Goal: Task Accomplishment & Management: Use online tool/utility

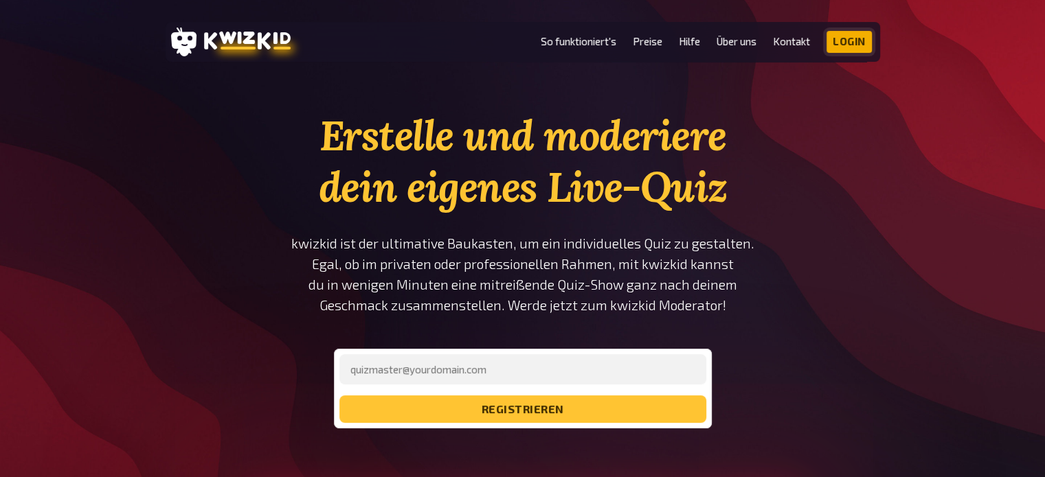
click at [854, 38] on link "Login" at bounding box center [848, 42] width 45 height 22
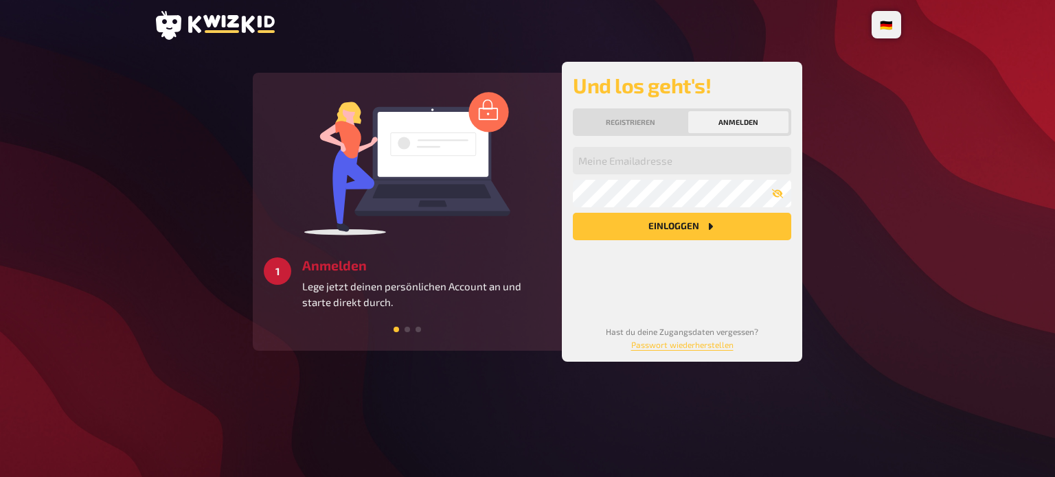
click at [854, 38] on header at bounding box center [527, 25] width 747 height 29
click at [640, 117] on button "Registrieren" at bounding box center [631, 122] width 110 height 22
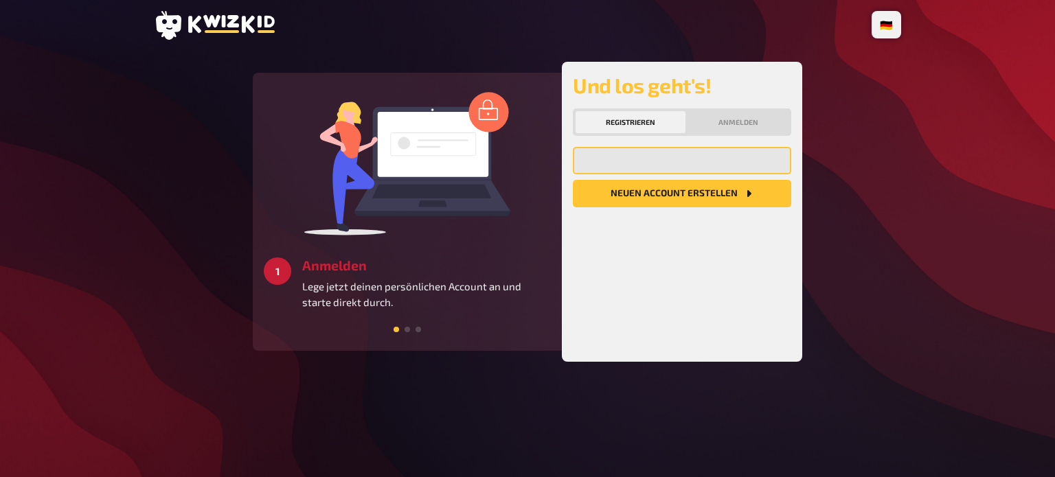
click at [712, 159] on input "email" at bounding box center [682, 160] width 218 height 27
type input "[PERSON_NAME][EMAIL_ADDRESS][DOMAIN_NAME]"
click at [704, 186] on button "Neuen Account Erstellen" at bounding box center [682, 193] width 218 height 27
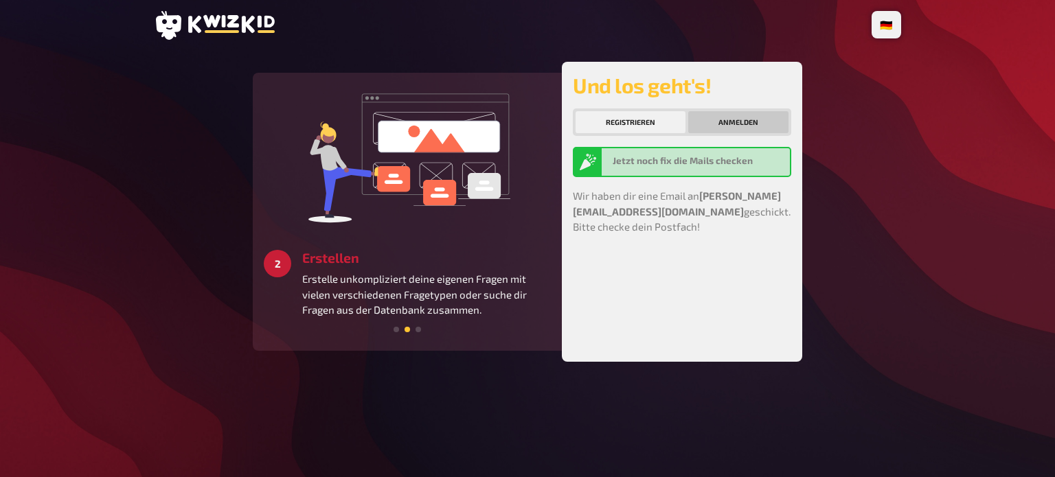
click at [723, 115] on button "Anmelden" at bounding box center [738, 122] width 100 height 22
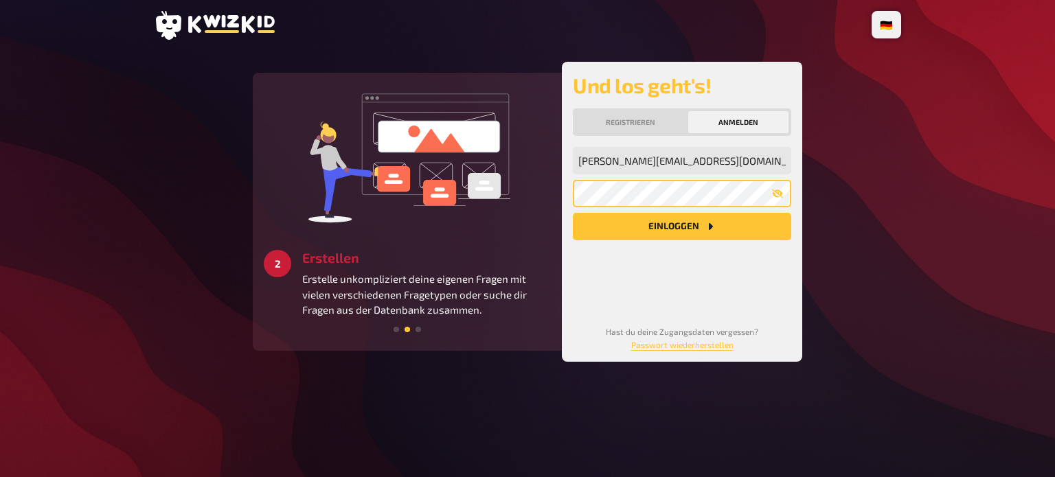
click at [573, 213] on button "Einloggen" at bounding box center [682, 226] width 218 height 27
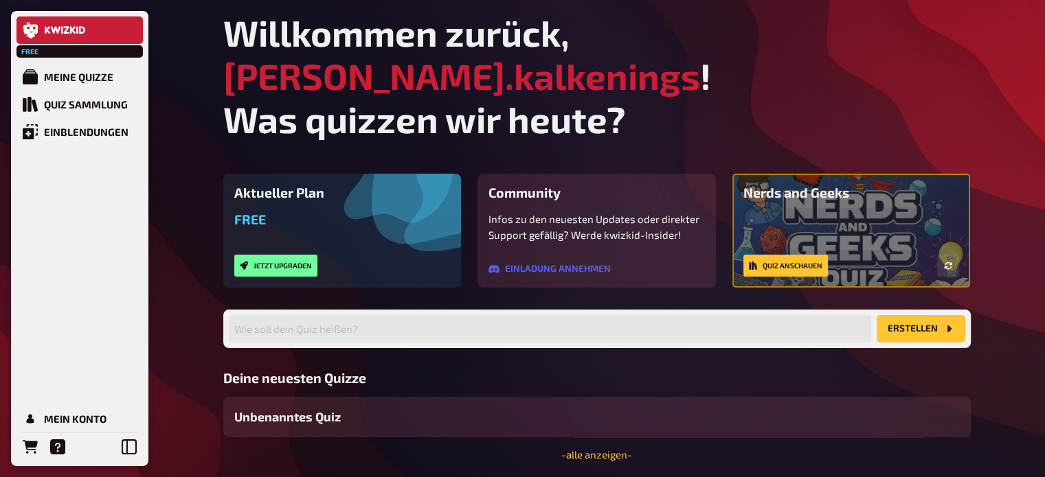
scroll to position [7, 0]
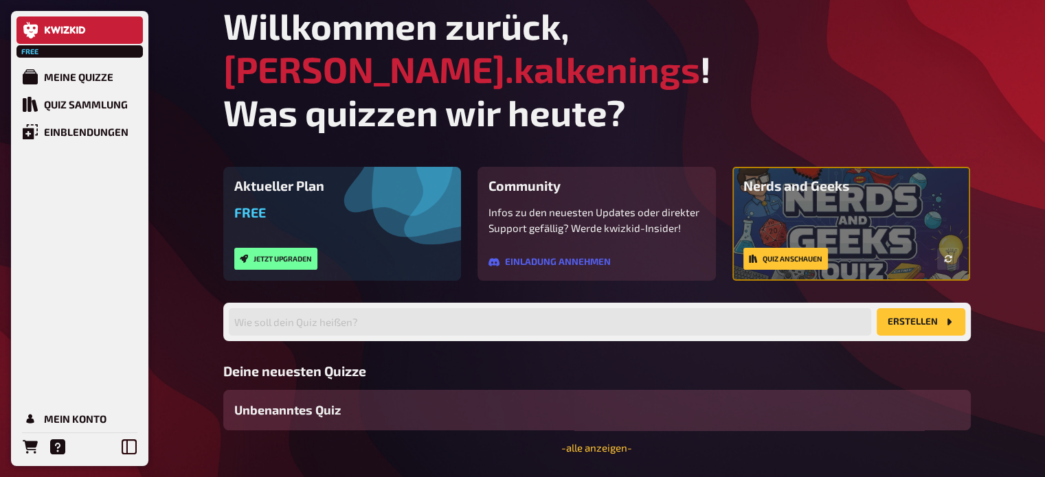
click at [315, 401] on span "Unbenanntes Quiz" at bounding box center [287, 410] width 106 height 19
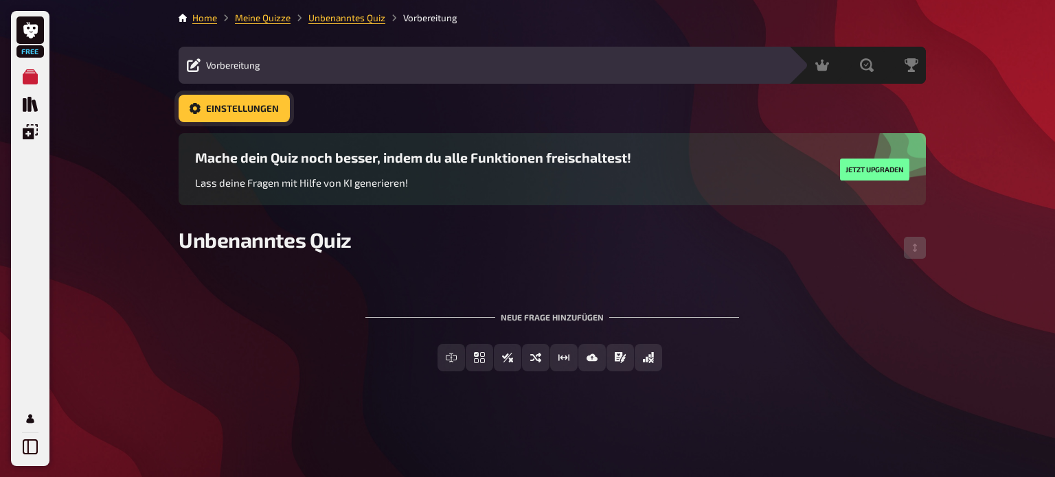
click at [247, 101] on link "Einstellungen" at bounding box center [234, 108] width 111 height 27
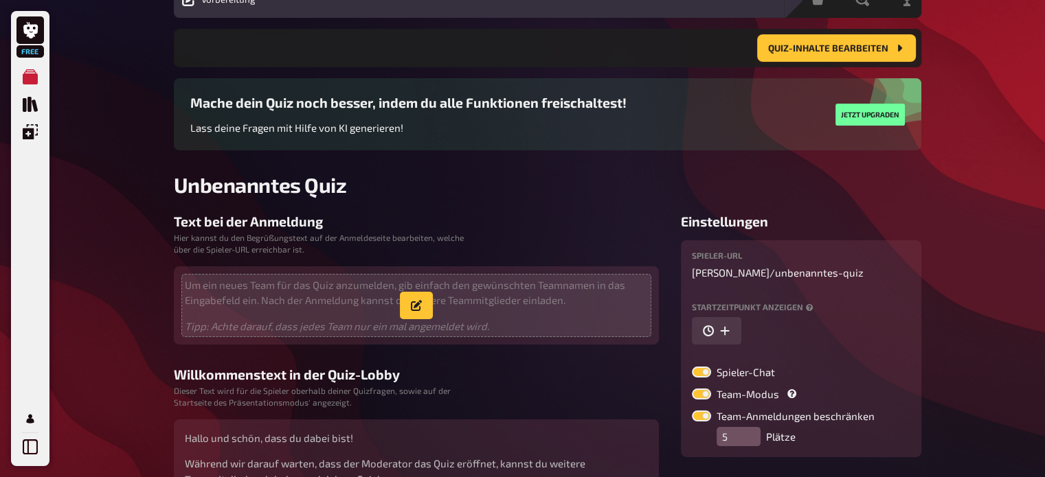
scroll to position [147, 0]
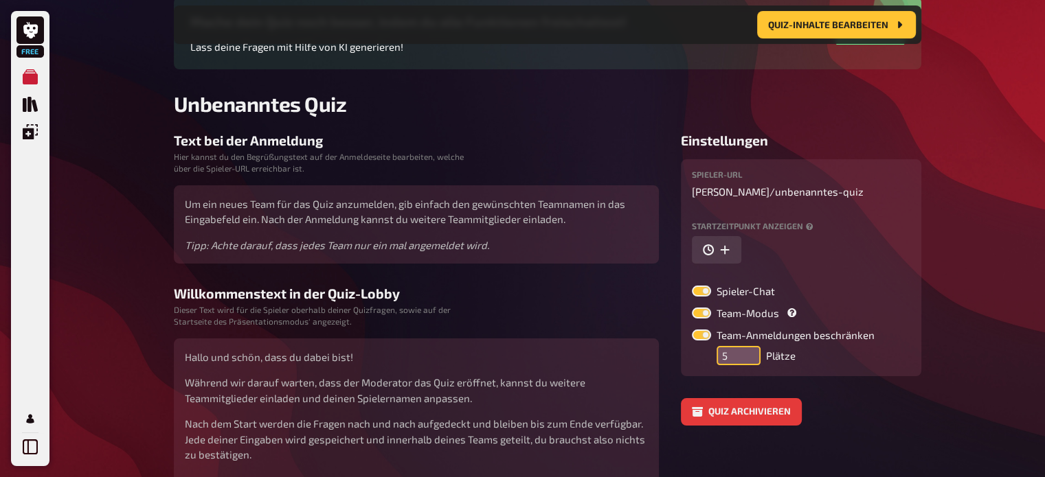
click at [723, 351] on input "5" at bounding box center [738, 355] width 44 height 19
click at [732, 351] on input "5" at bounding box center [738, 355] width 44 height 19
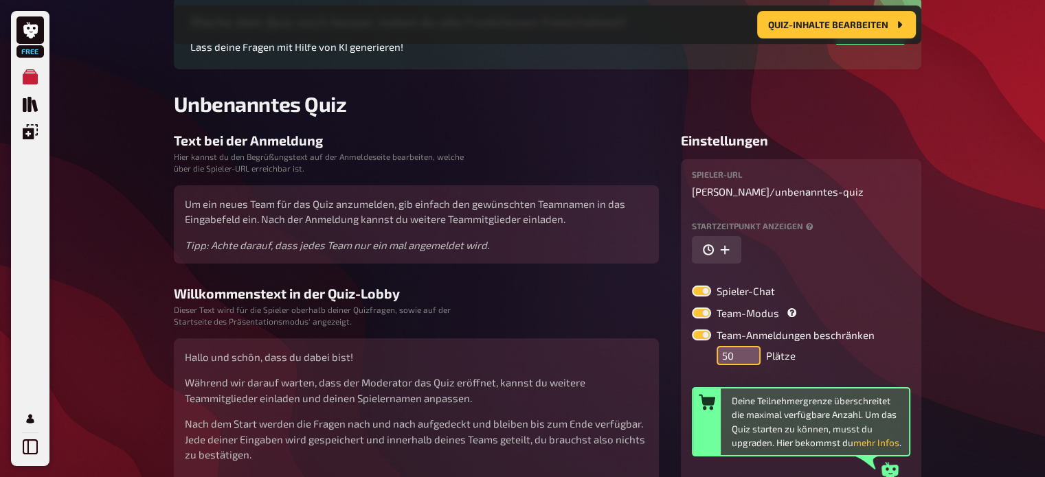
scroll to position [275, 0]
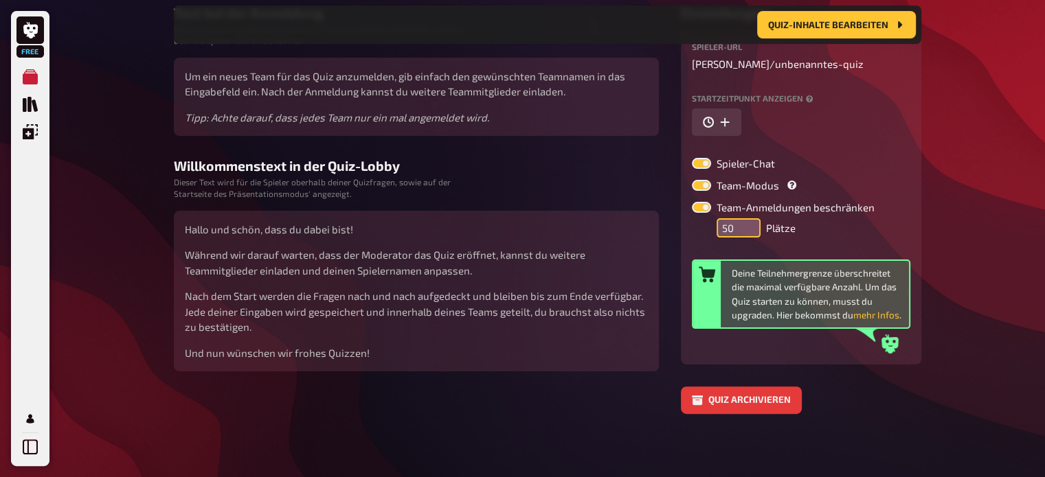
type input "50"
drag, startPoint x: 897, startPoint y: 343, endPoint x: 877, endPoint y: 308, distance: 40.6
click at [877, 308] on div "Deine Teilnehmergrenze überschreitet die maximal verfügbare Anzahl. Um das Quiz…" at bounding box center [801, 294] width 218 height 69
click at [877, 308] on button "mehr Infos" at bounding box center [876, 315] width 46 height 14
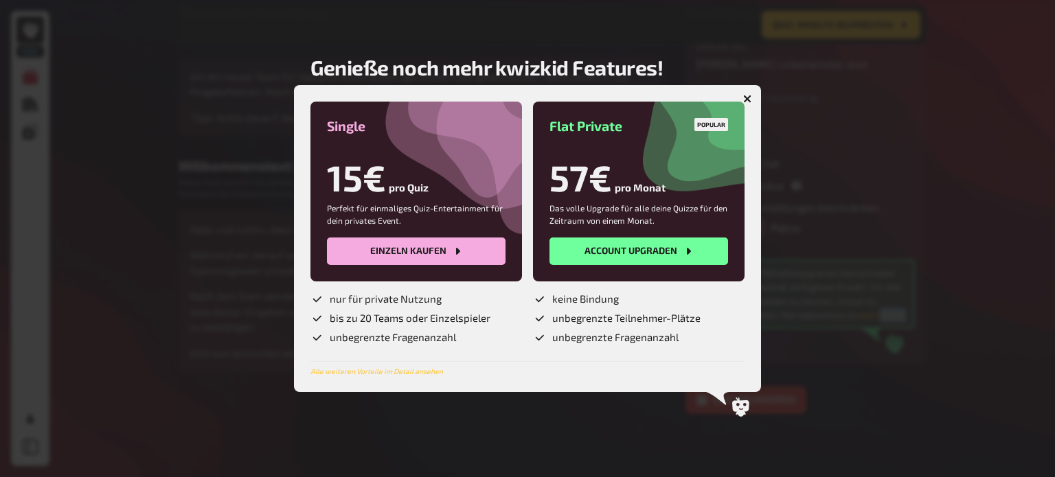
click at [747, 98] on icon "button" at bounding box center [747, 98] width 13 height 13
